Goal: Information Seeking & Learning: Learn about a topic

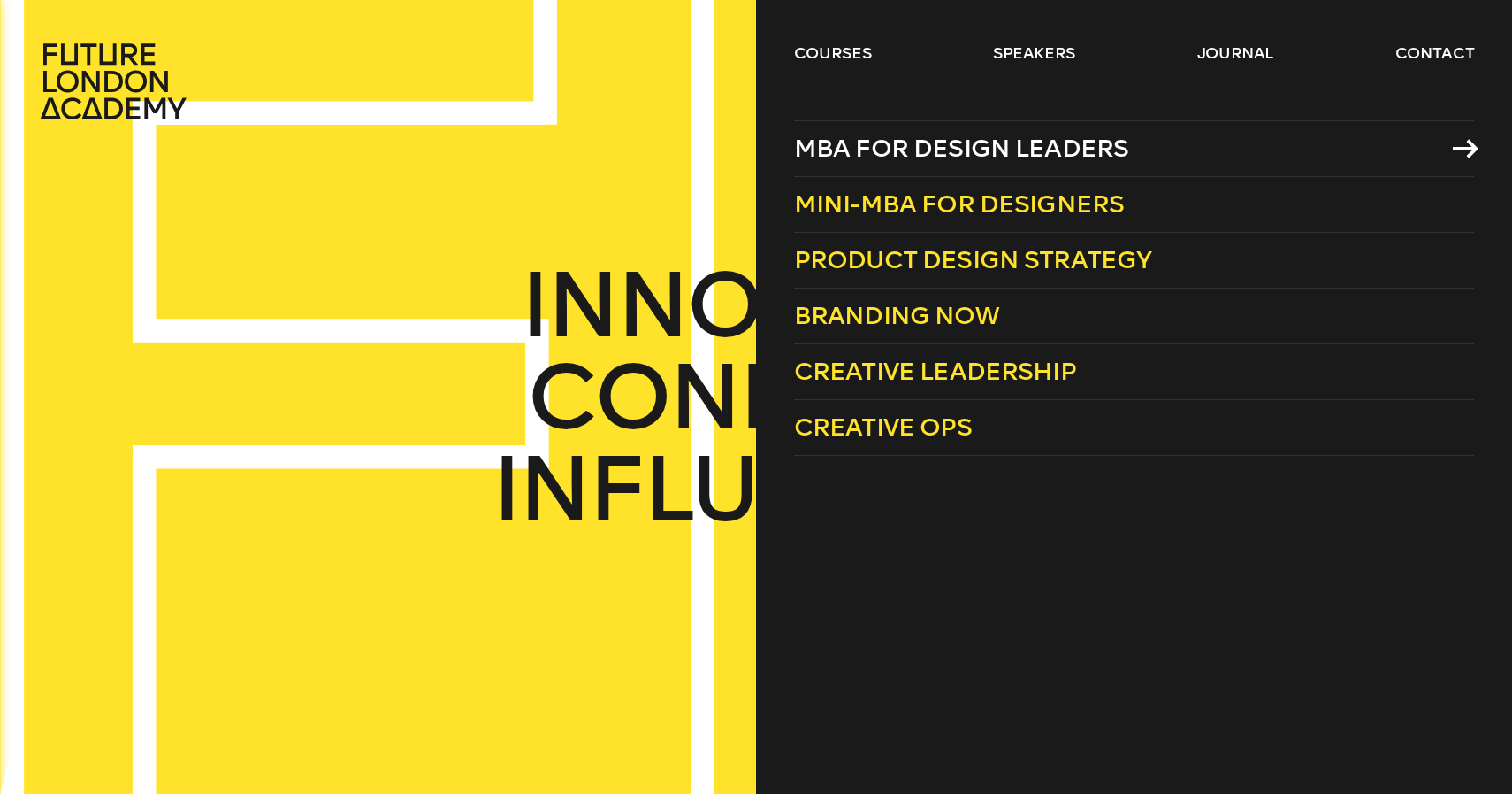
click at [885, 143] on span "MBA for Design Leaders" at bounding box center [962, 147] width 335 height 29
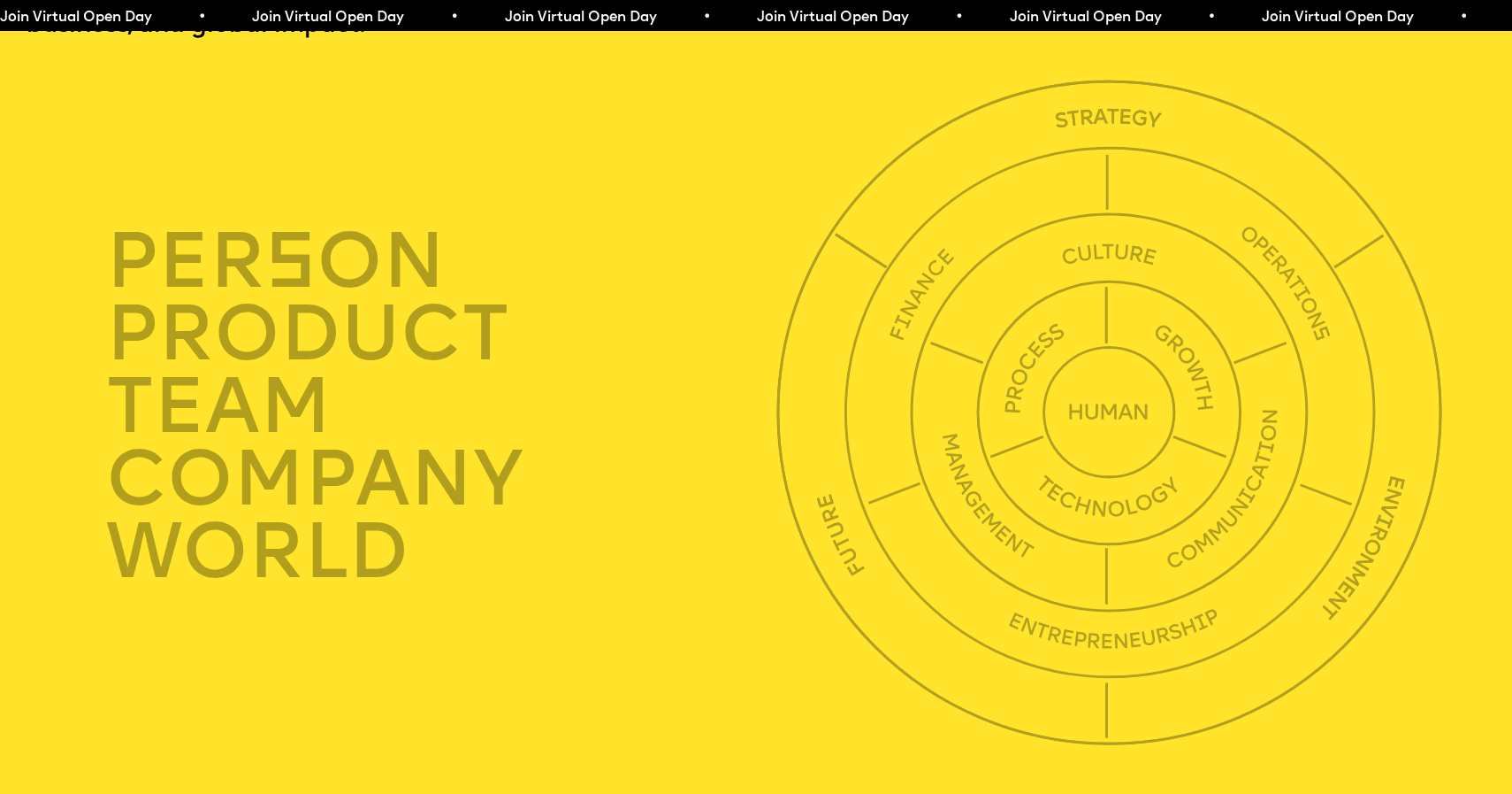
scroll to position [5333, 0]
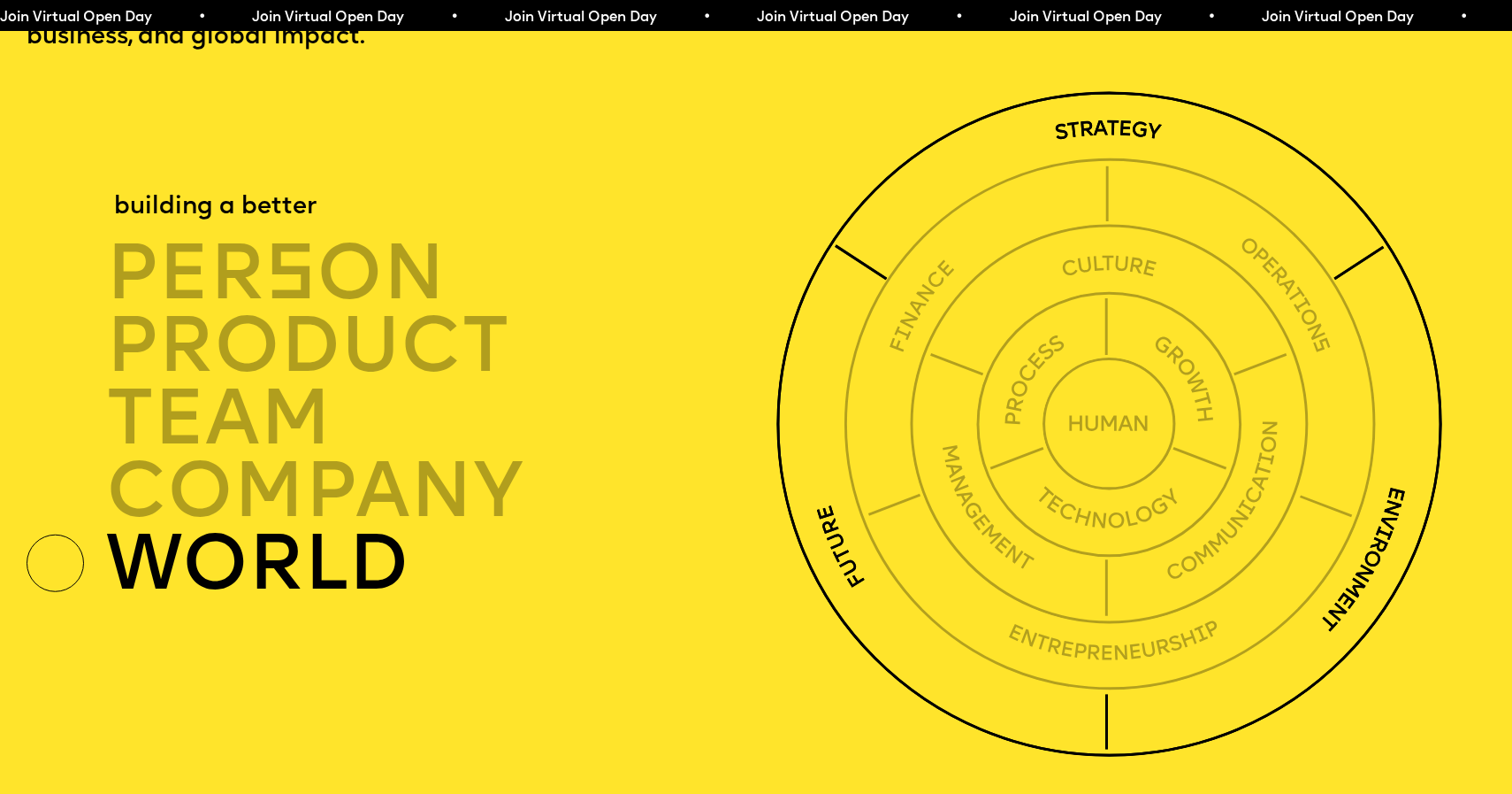
click at [872, 550] on img at bounding box center [1110, 424] width 665 height 665
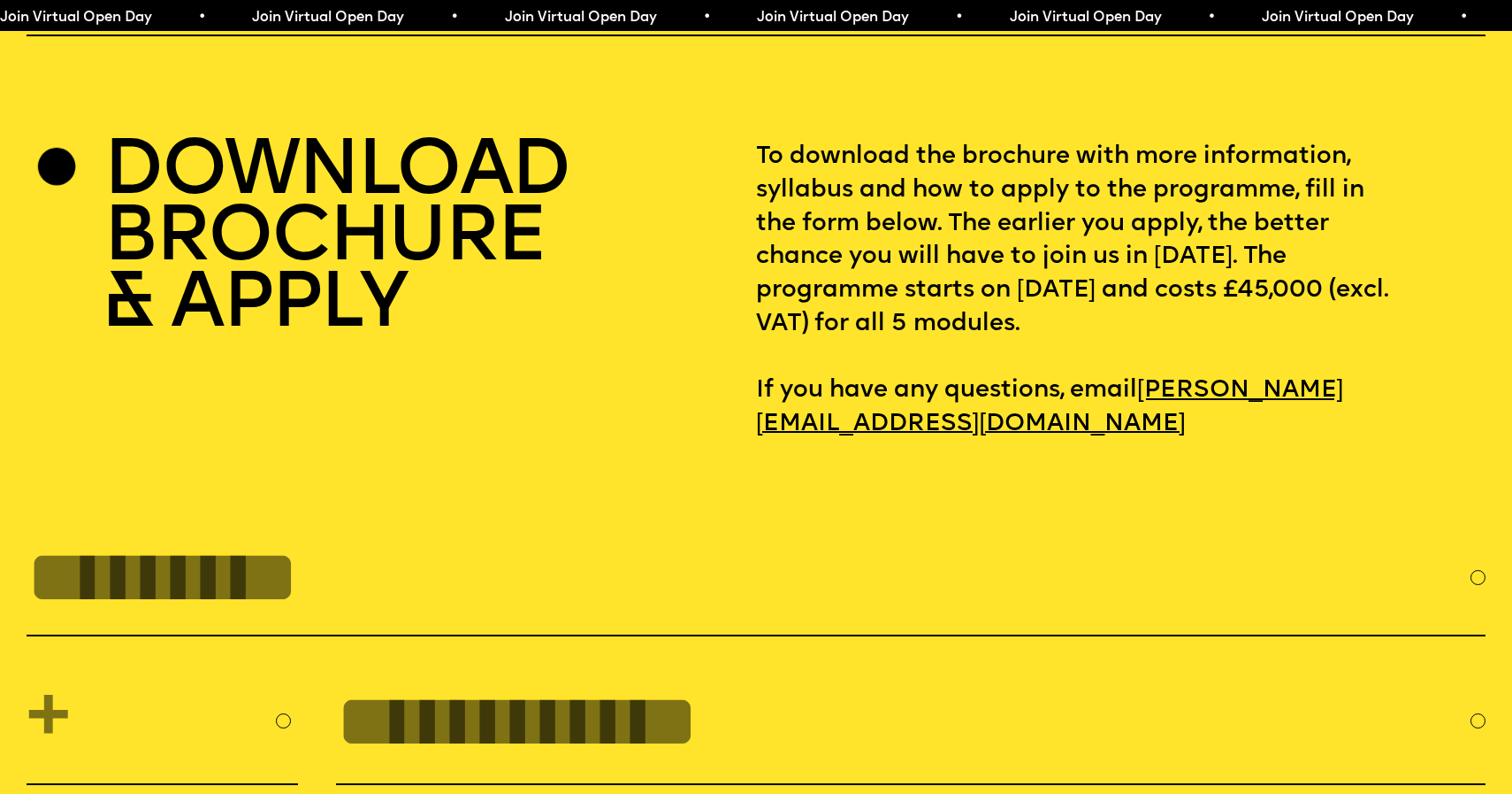
scroll to position [6538, 0]
click at [323, 144] on h2 "DOWNLOAD BROCHURE & APPLY" at bounding box center [336, 240] width 466 height 199
click at [303, 282] on h2 "DOWNLOAD BROCHURE & APPLY" at bounding box center [336, 240] width 466 height 199
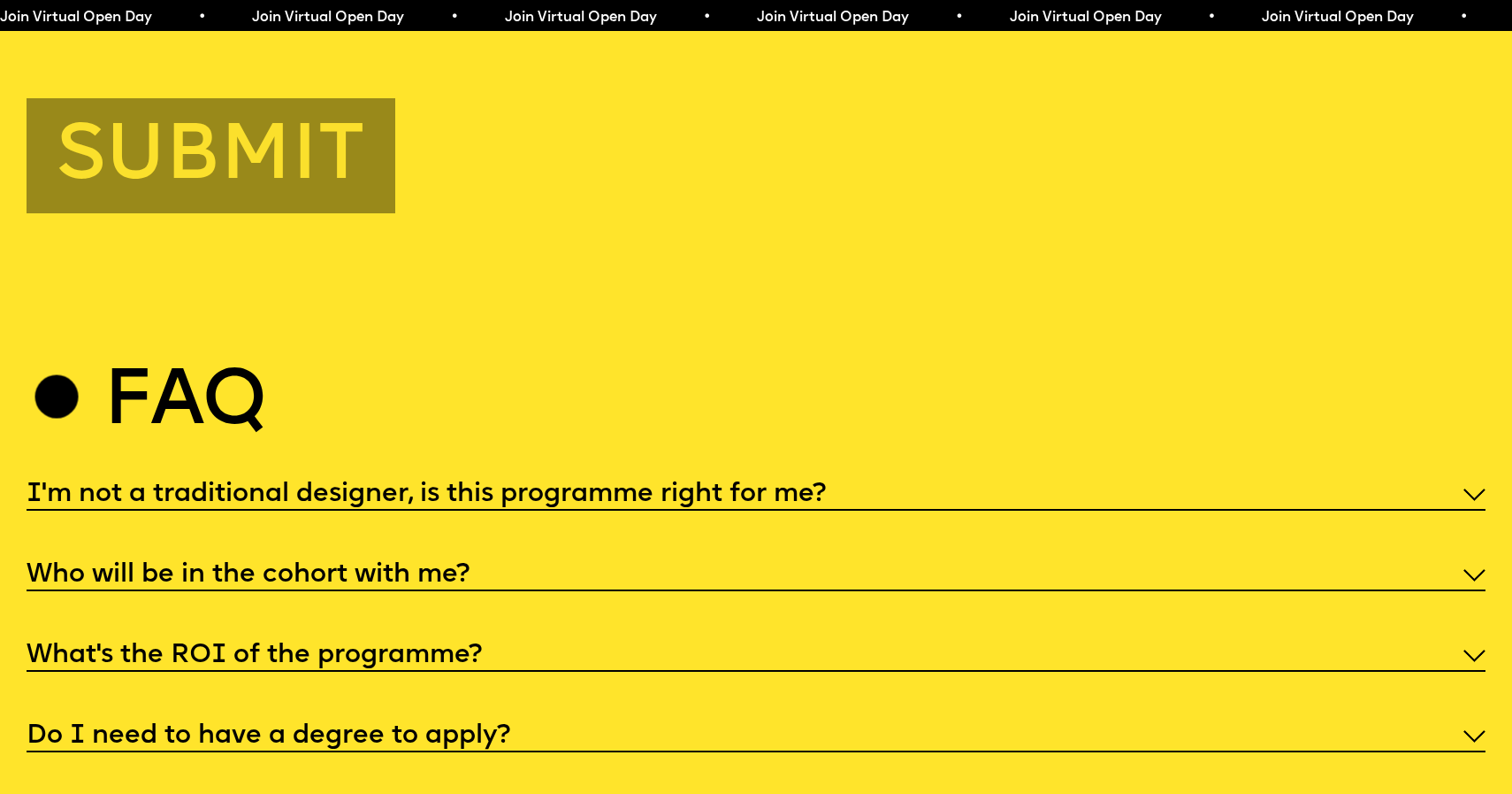
scroll to position [7674, 0]
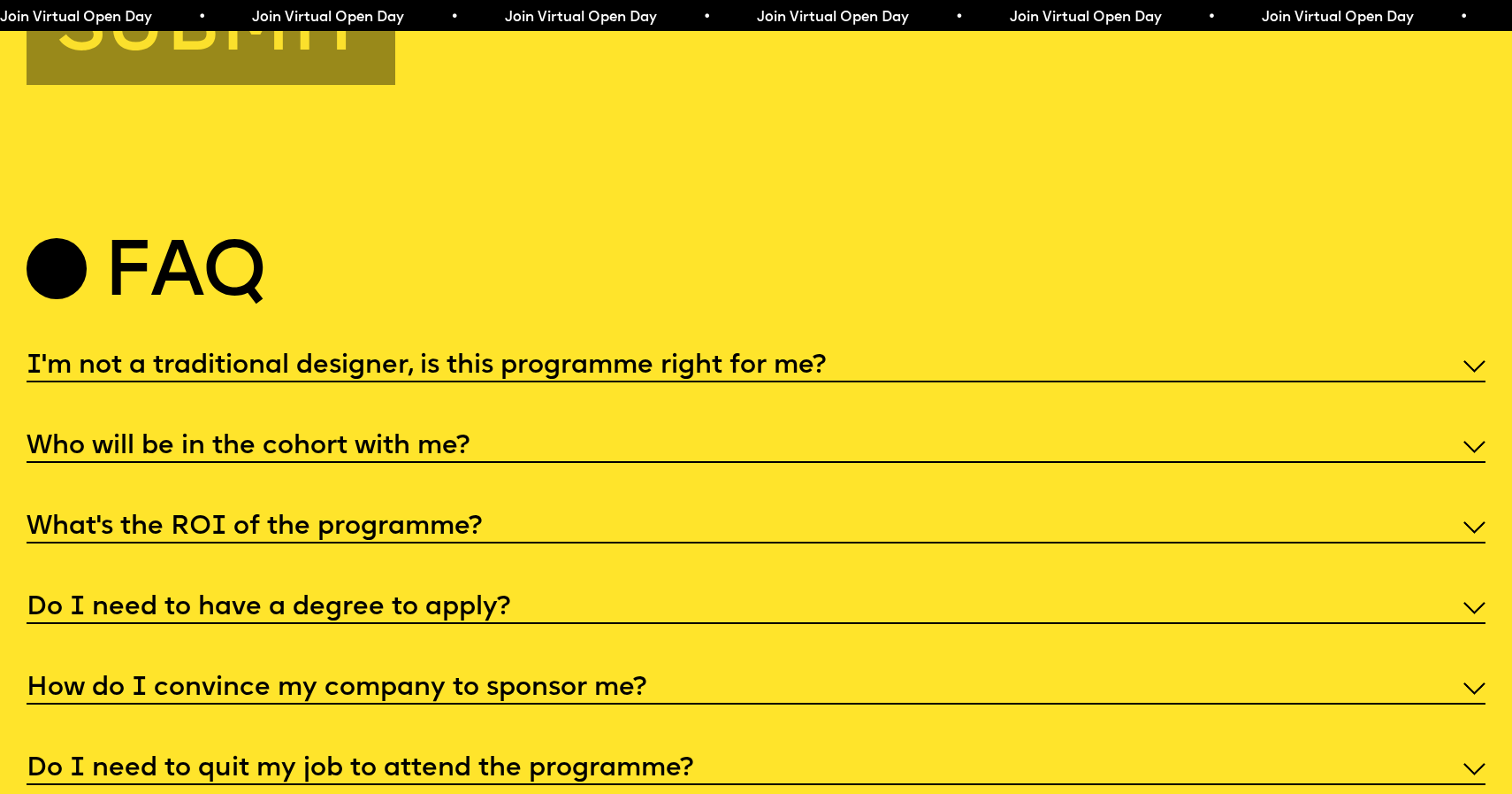
click at [774, 347] on div "I'm not a traditional designer, is this programme right for me?" at bounding box center [756, 364] width 1460 height 35
